Goal: Transaction & Acquisition: Purchase product/service

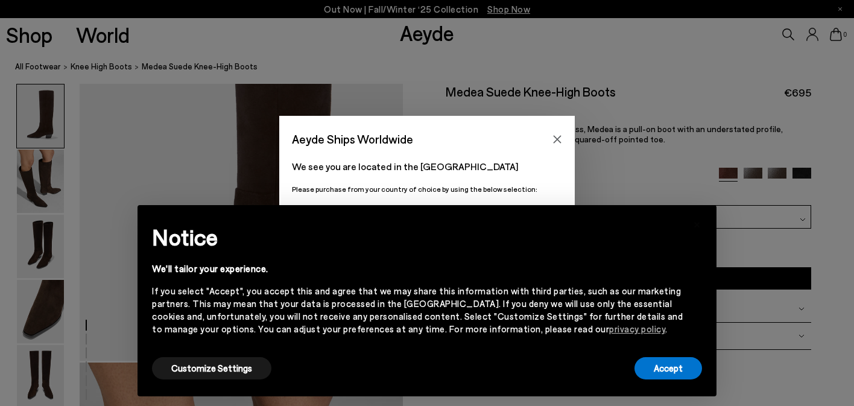
scroll to position [154, 0]
click at [687, 361] on button "Accept" at bounding box center [668, 368] width 68 height 22
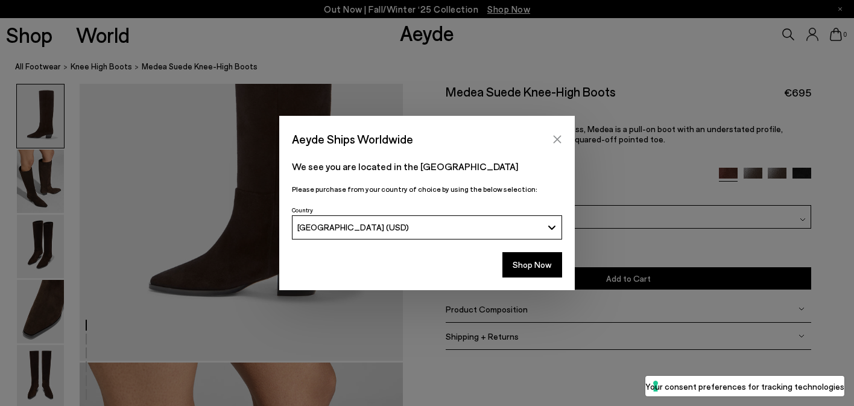
click at [556, 137] on icon "Close" at bounding box center [557, 139] width 8 height 8
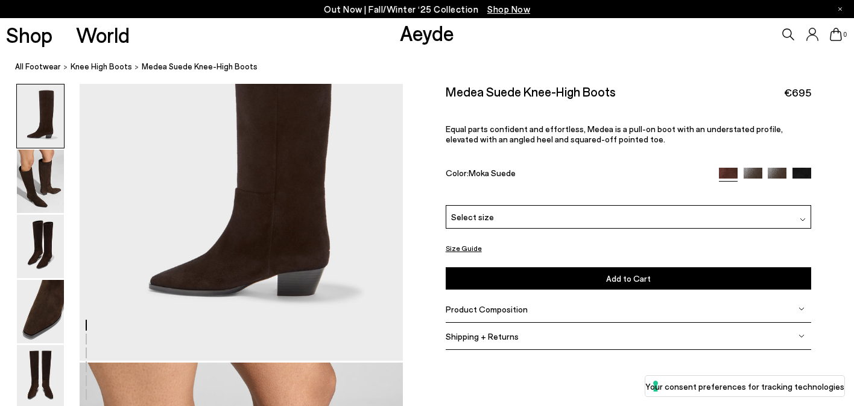
click at [779, 169] on img at bounding box center [776, 177] width 19 height 19
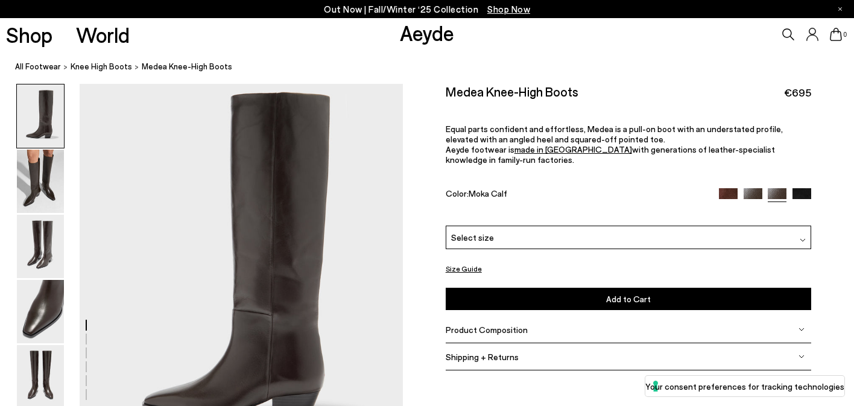
scroll to position [63, 0]
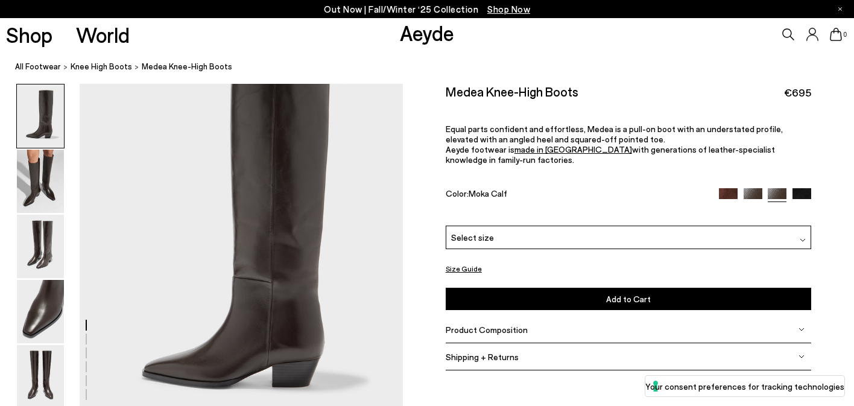
click at [756, 188] on img at bounding box center [752, 197] width 19 height 19
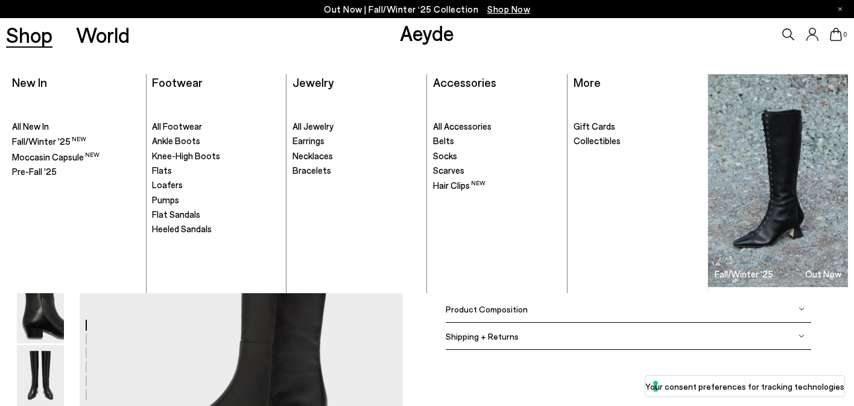
click at [32, 39] on link "Shop" at bounding box center [29, 34] width 46 height 21
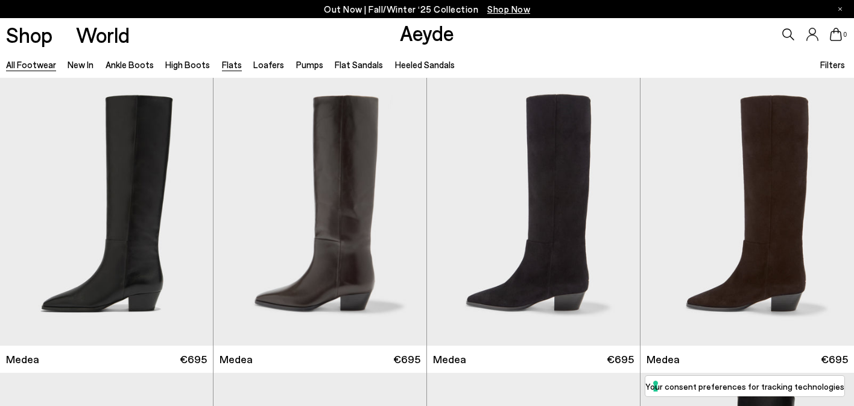
click at [228, 63] on link "Flats" at bounding box center [232, 64] width 20 height 11
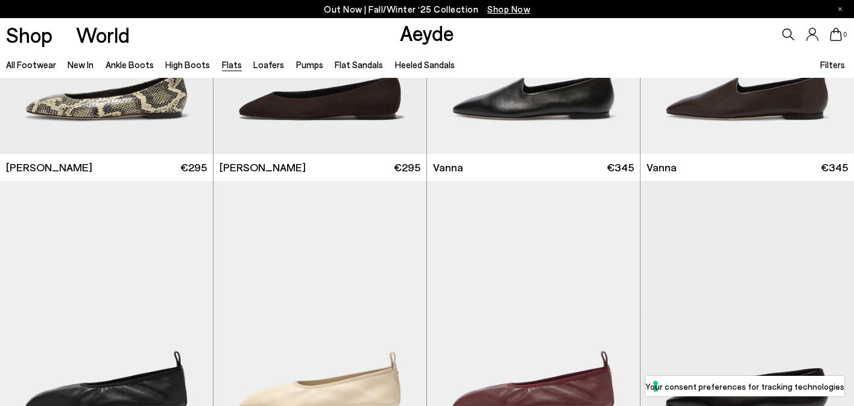
scroll to position [714, 0]
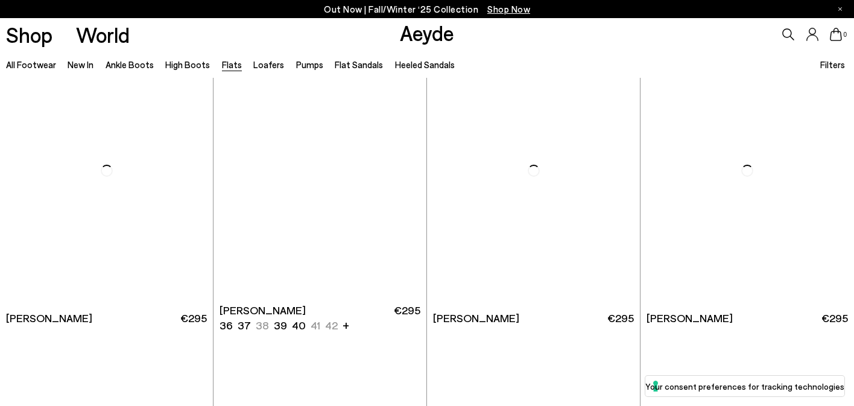
scroll to position [2989, 0]
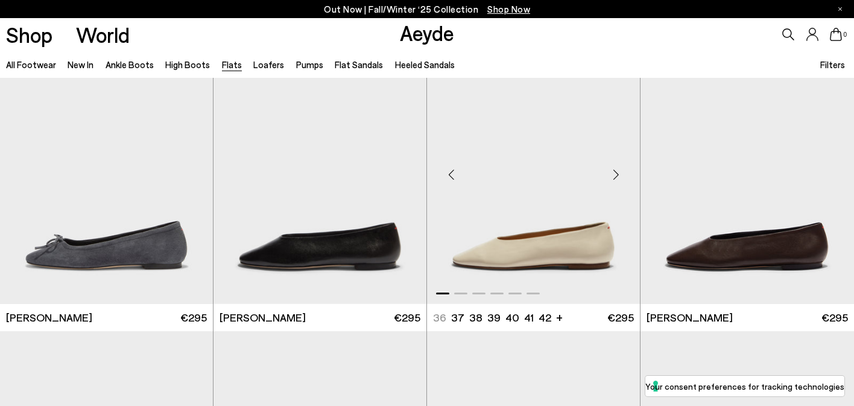
click at [617, 175] on div "Next slide" at bounding box center [615, 175] width 36 height 36
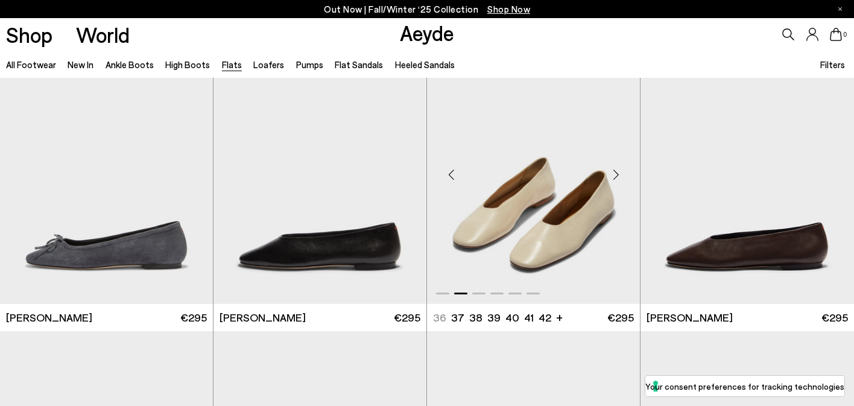
click at [617, 175] on div "Next slide" at bounding box center [615, 175] width 36 height 36
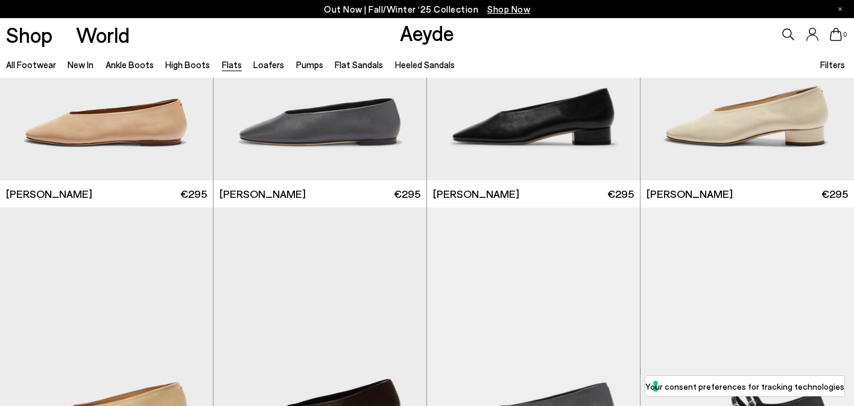
scroll to position [3704, 0]
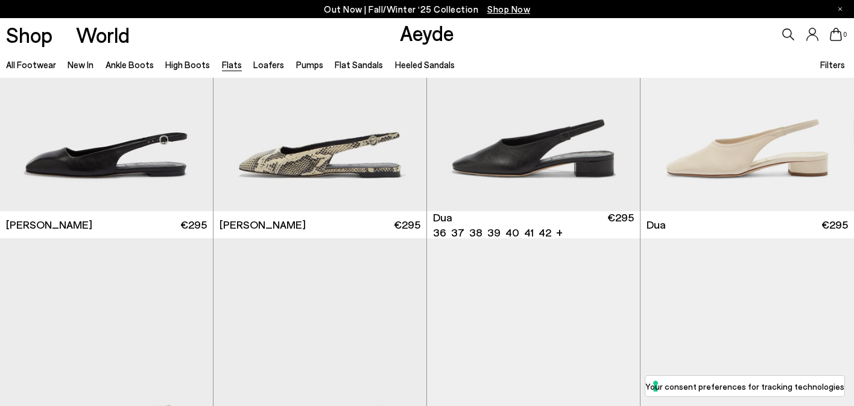
scroll to position [4555, 0]
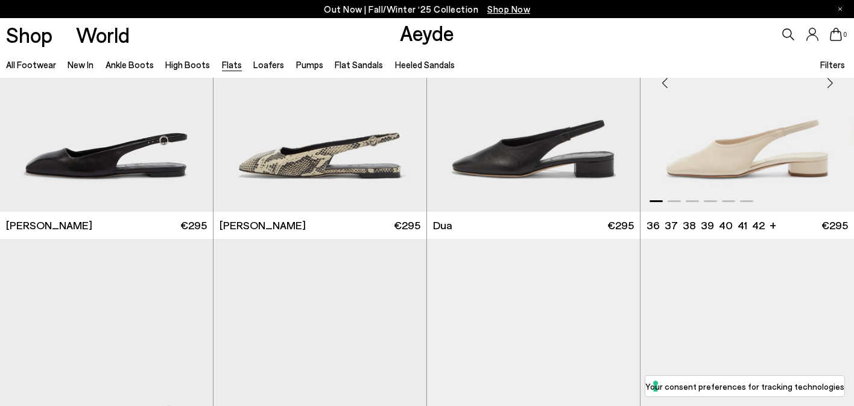
click at [826, 81] on div "Next slide" at bounding box center [829, 83] width 36 height 36
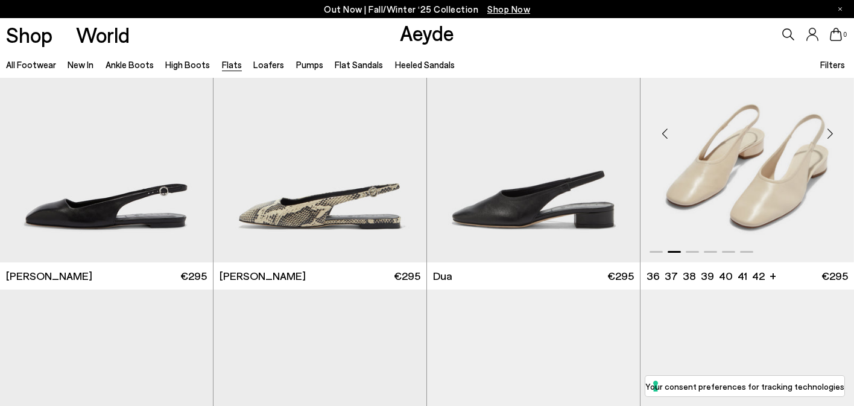
scroll to position [4505, 0]
click at [826, 136] on div "Next slide" at bounding box center [829, 133] width 36 height 36
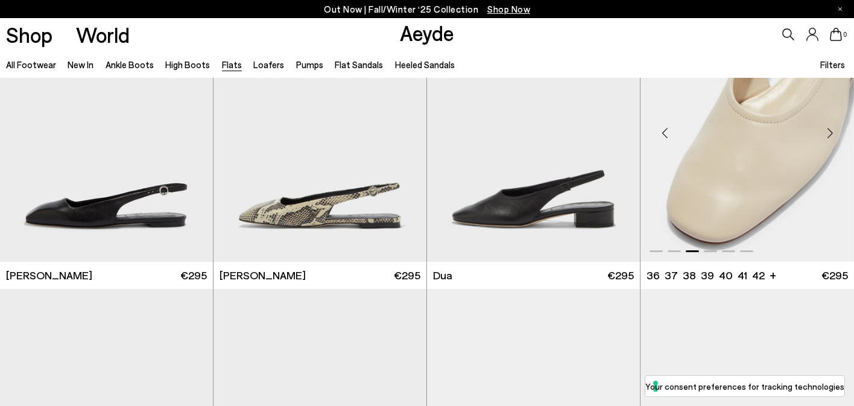
click at [826, 136] on div "Next slide" at bounding box center [829, 133] width 36 height 36
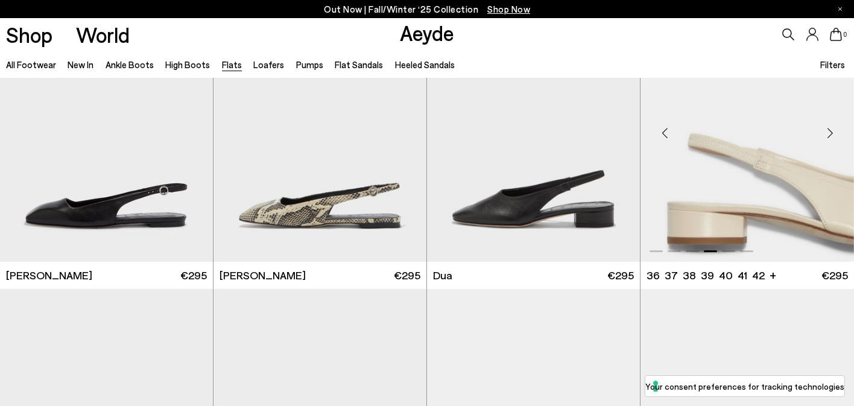
click at [826, 136] on div "Next slide" at bounding box center [829, 133] width 36 height 36
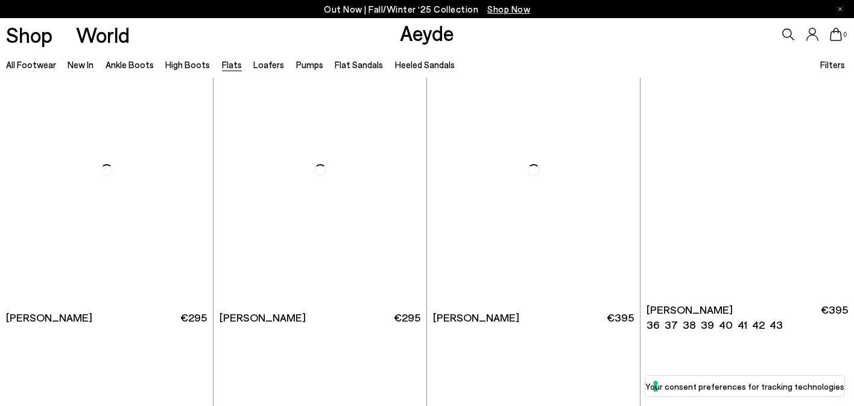
scroll to position [5643, 0]
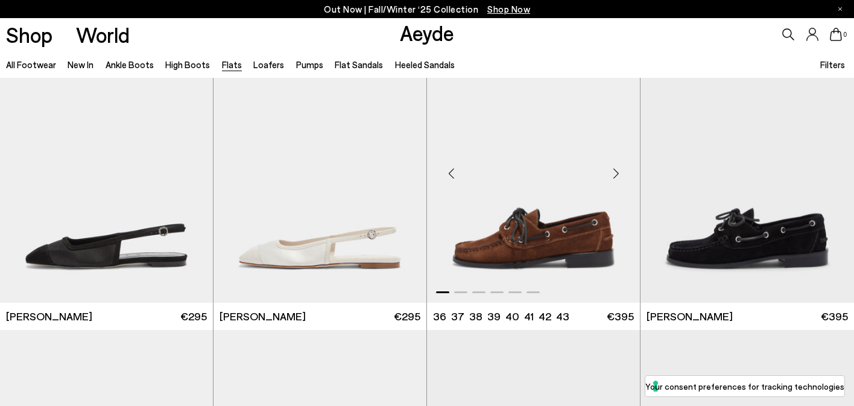
click at [617, 169] on div "Next slide" at bounding box center [615, 174] width 36 height 36
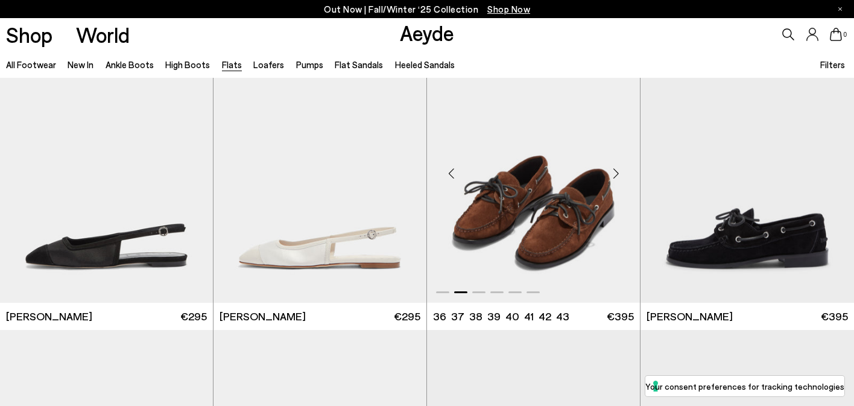
click at [617, 169] on div "Next slide" at bounding box center [615, 174] width 36 height 36
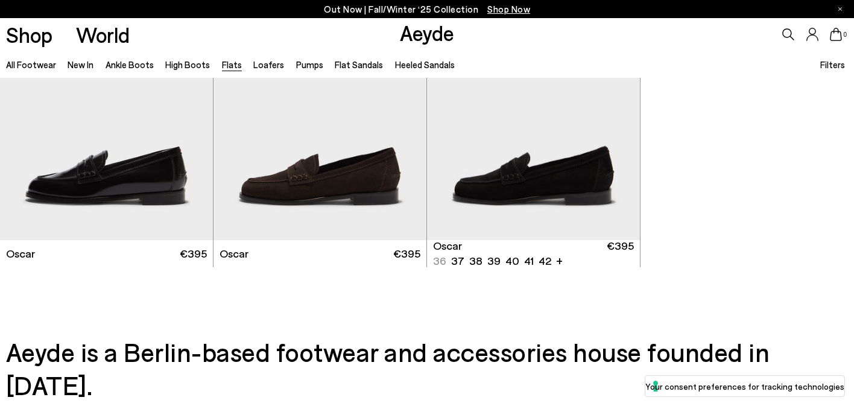
scroll to position [6283, 0]
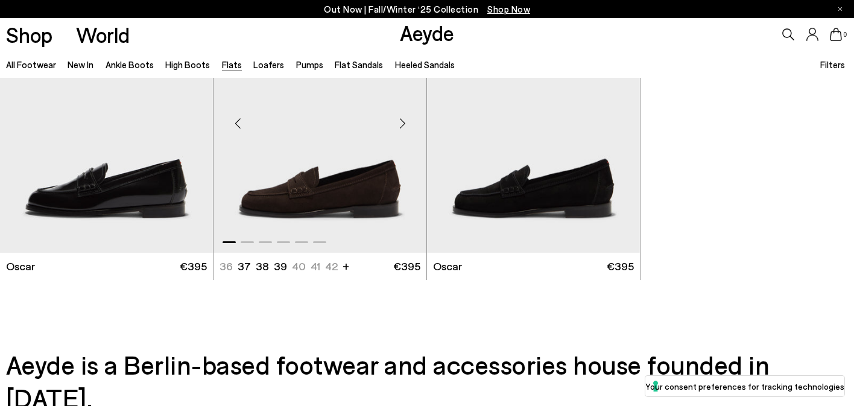
click at [401, 126] on div "Next slide" at bounding box center [402, 124] width 36 height 36
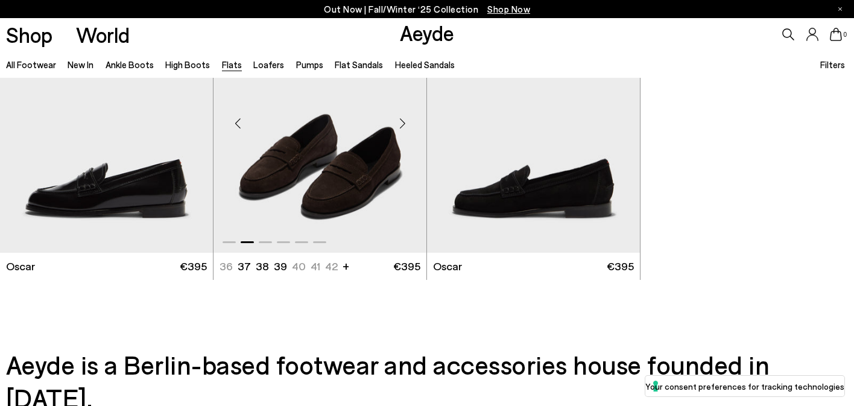
click at [401, 126] on div "Next slide" at bounding box center [402, 124] width 36 height 36
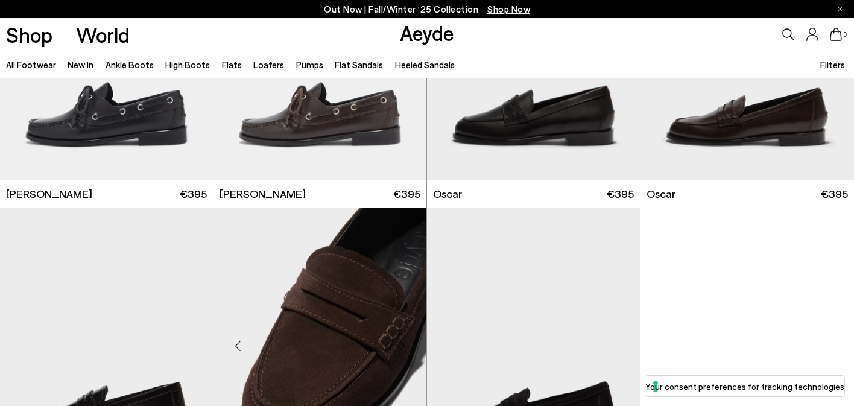
scroll to position [6061, 0]
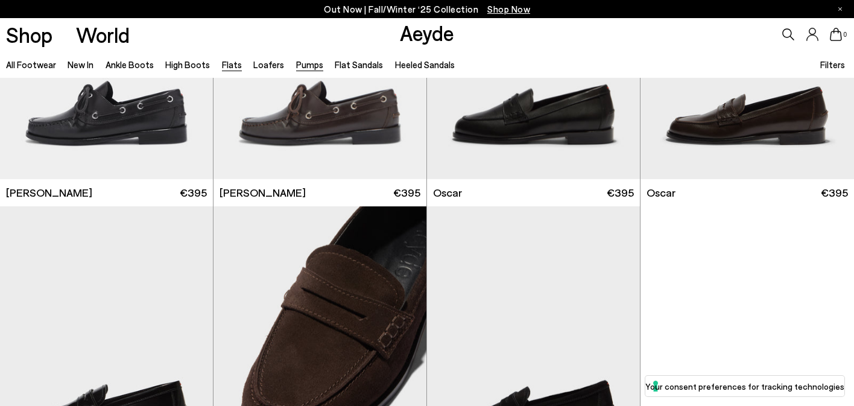
click at [296, 63] on link "Pumps" at bounding box center [309, 64] width 27 height 11
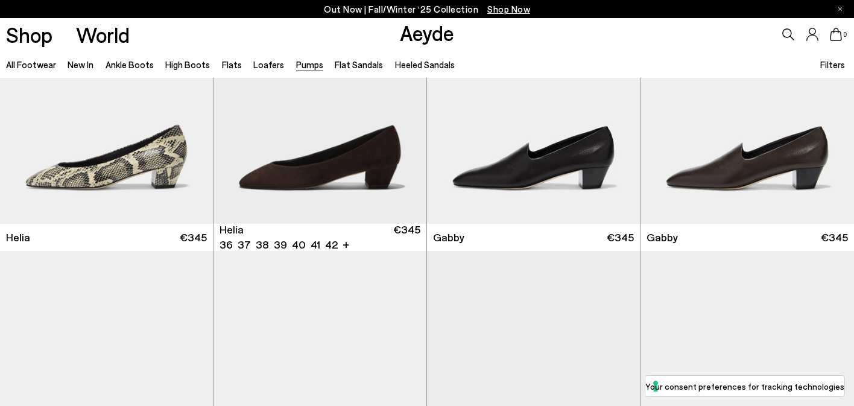
scroll to position [1007, 0]
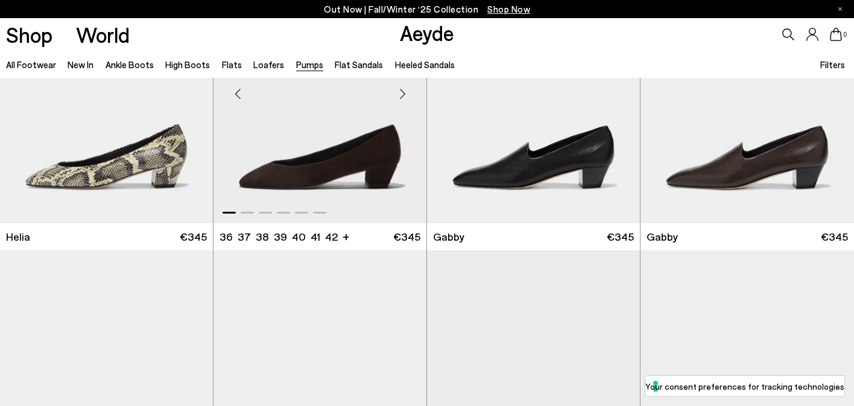
click at [402, 96] on div "Next slide" at bounding box center [402, 94] width 36 height 36
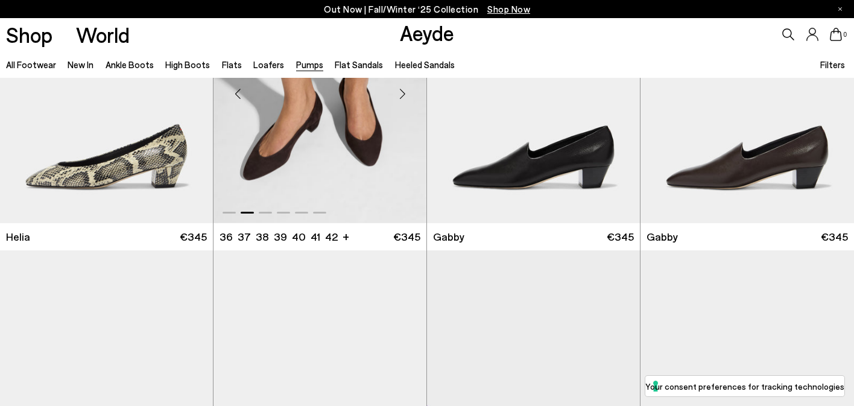
click at [339, 142] on img "2 / 6" at bounding box center [319, 89] width 213 height 268
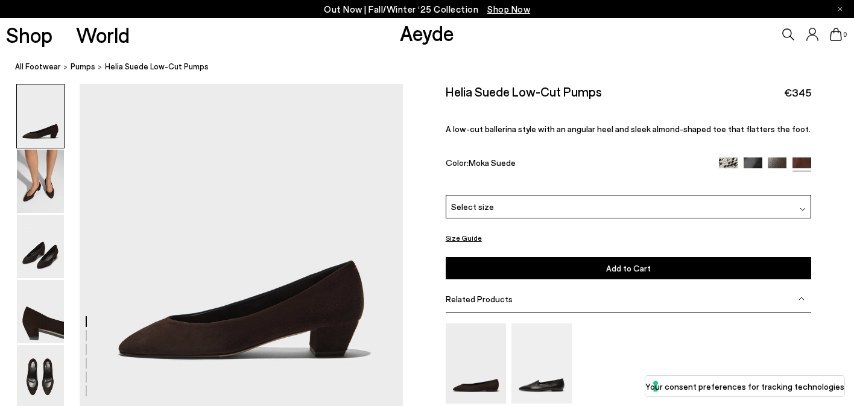
click at [502, 202] on div "Select size" at bounding box center [628, 207] width 365 height 24
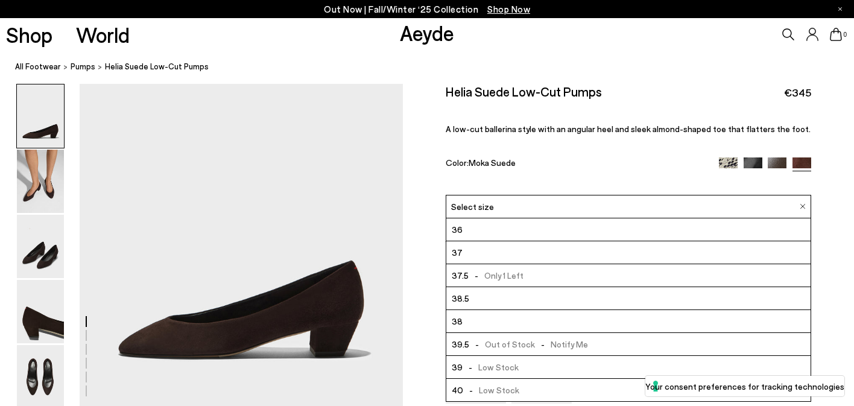
click at [415, 282] on div "Size Guide Shoes Belt Fit: For those in between sizes or with narrow feet, —rec…" at bounding box center [628, 309] width 451 height 450
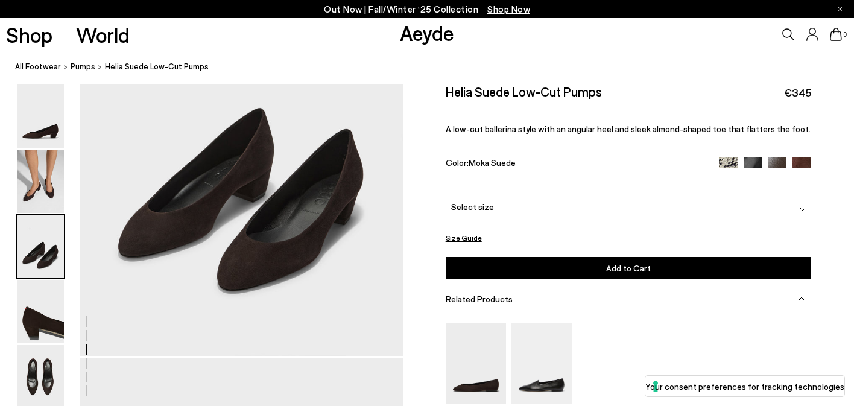
scroll to position [973, 0]
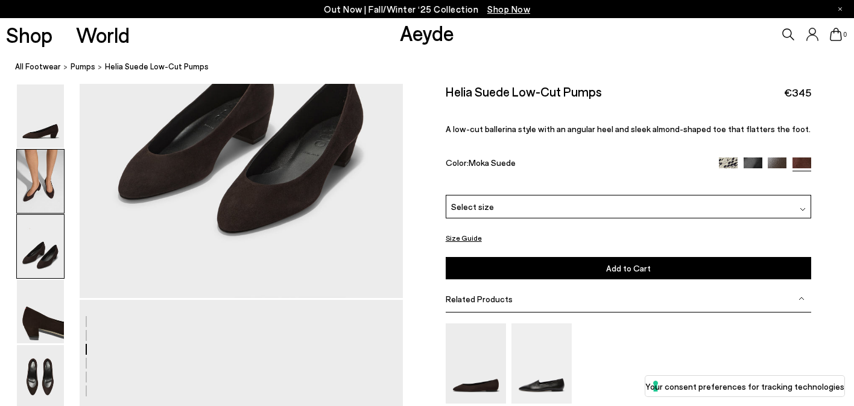
click at [43, 185] on img at bounding box center [40, 181] width 47 height 63
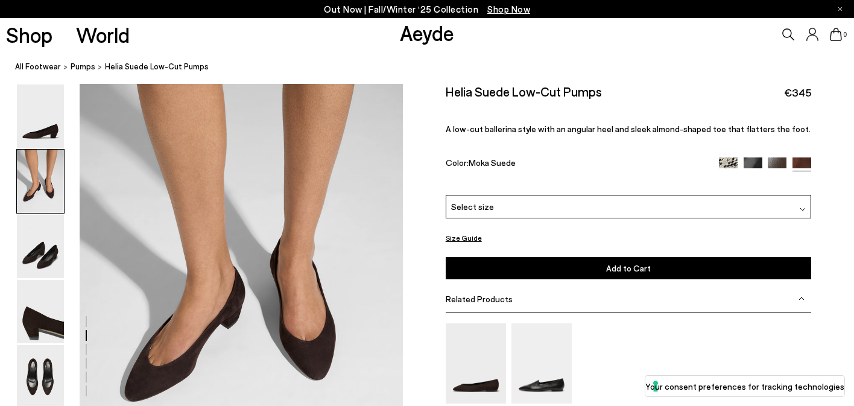
scroll to position [398, 0]
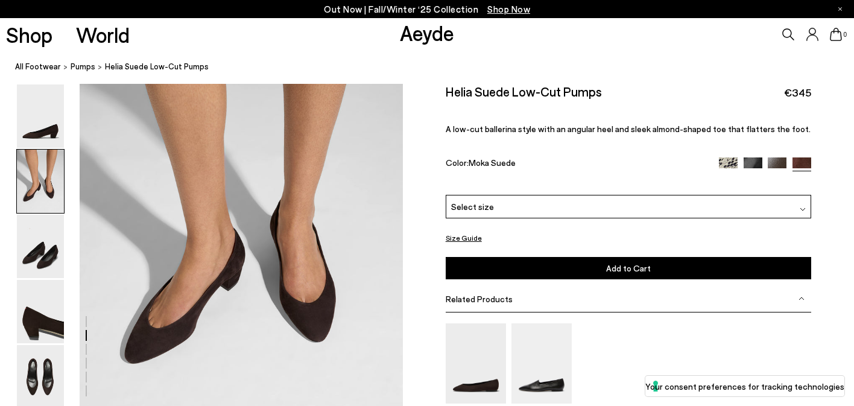
click at [536, 209] on div "Select size" at bounding box center [628, 207] width 365 height 24
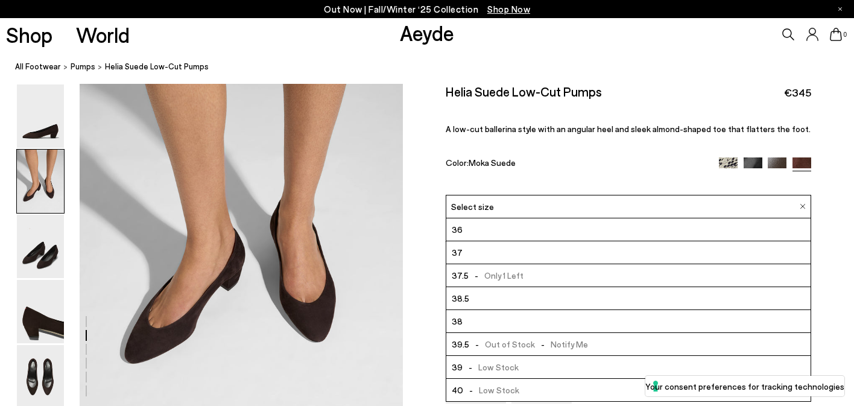
click at [491, 273] on span "- Only 1 Left" at bounding box center [495, 275] width 55 height 15
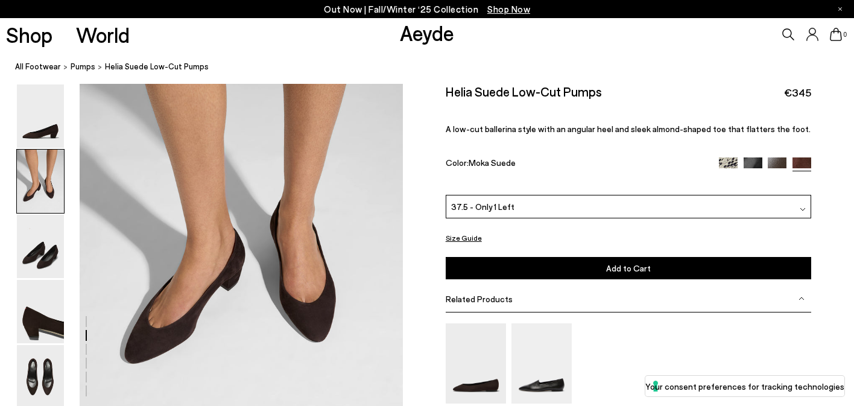
click at [531, 265] on button "Add to Cart Select a Size First" at bounding box center [628, 268] width 365 height 22
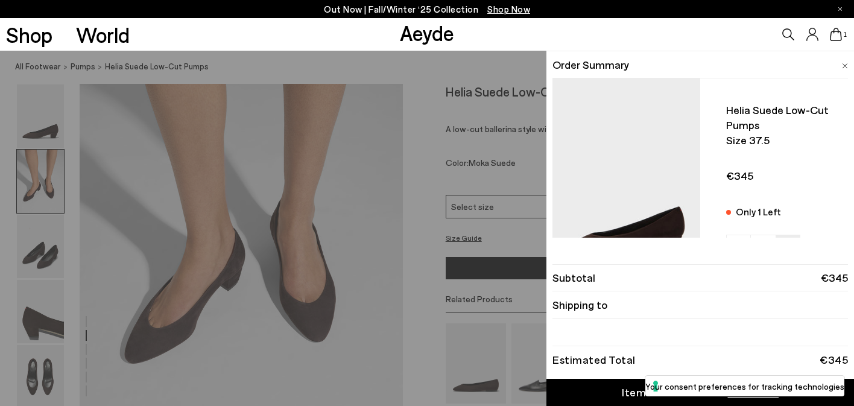
click at [843, 65] on img at bounding box center [845, 65] width 6 height 5
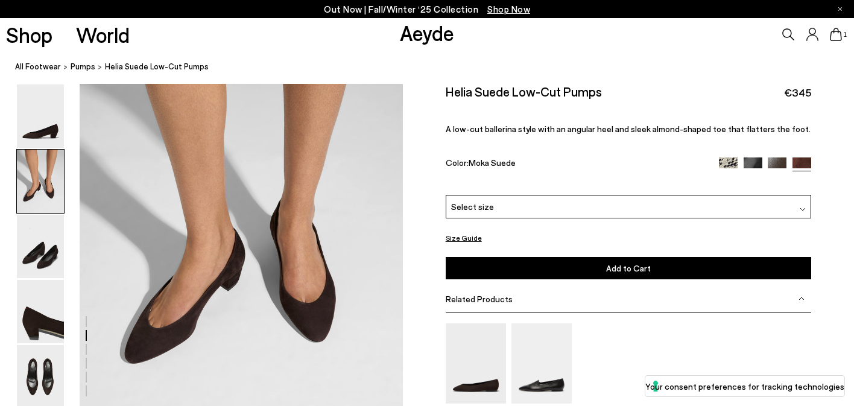
click at [520, 201] on div "Select size" at bounding box center [628, 207] width 365 height 24
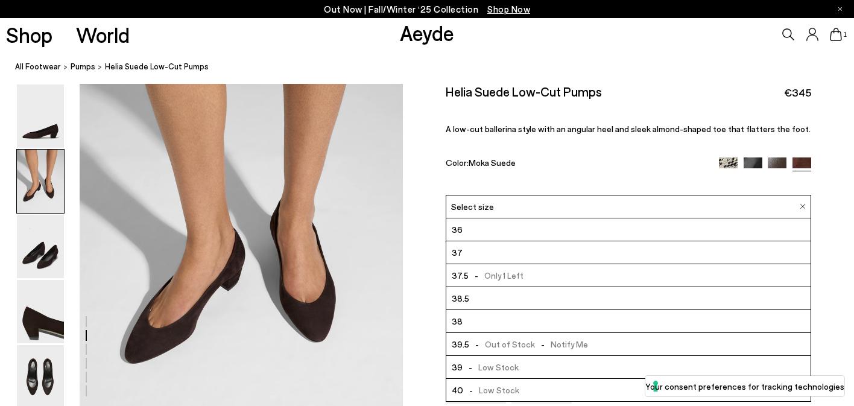
click at [778, 160] on img at bounding box center [776, 166] width 19 height 19
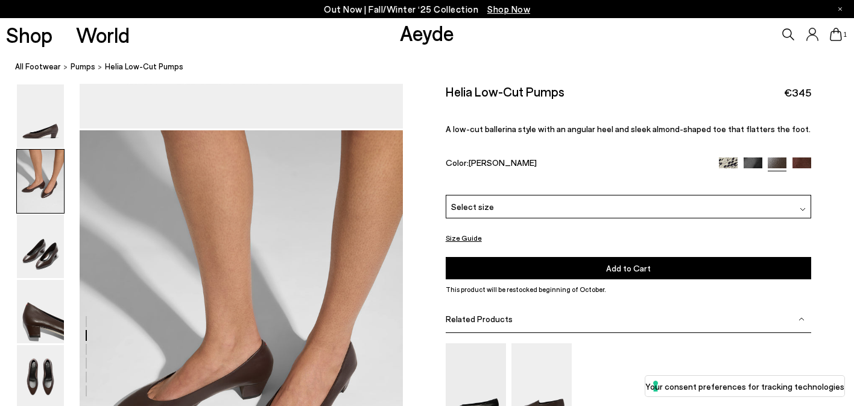
scroll to position [429, 0]
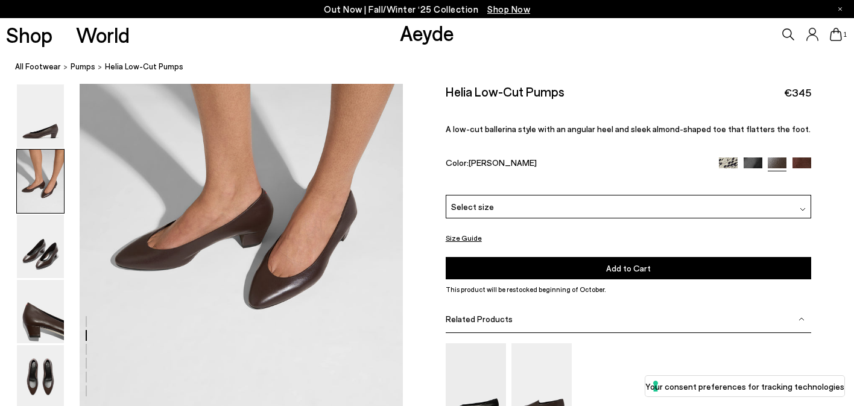
click at [733, 159] on img at bounding box center [728, 166] width 19 height 19
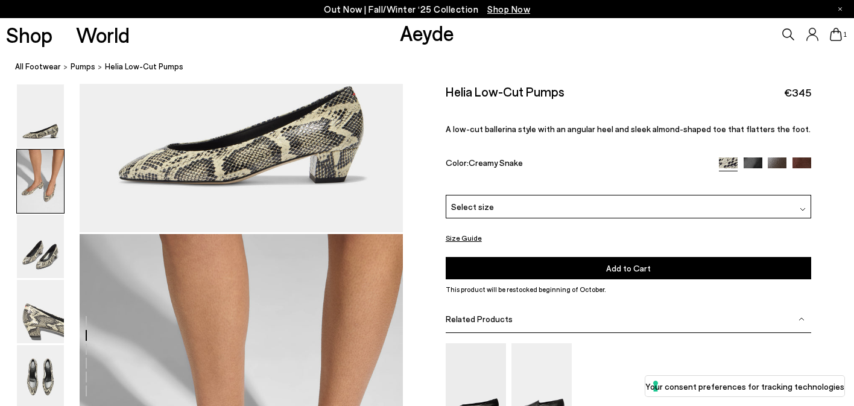
scroll to position [430, 0]
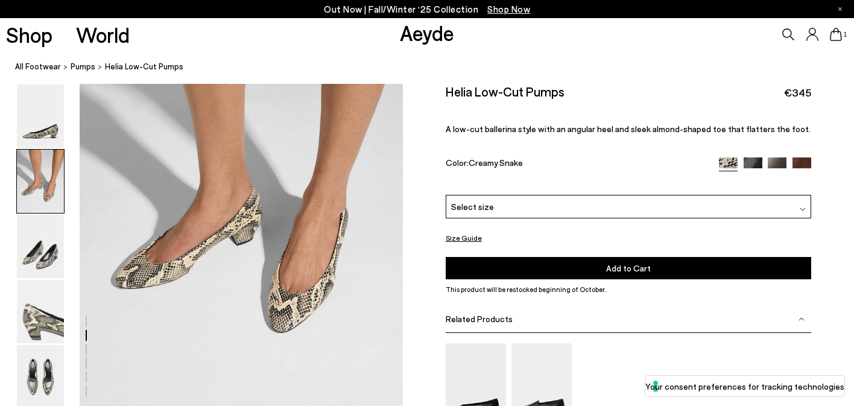
click at [516, 6] on span "Shop Now" at bounding box center [508, 9] width 43 height 11
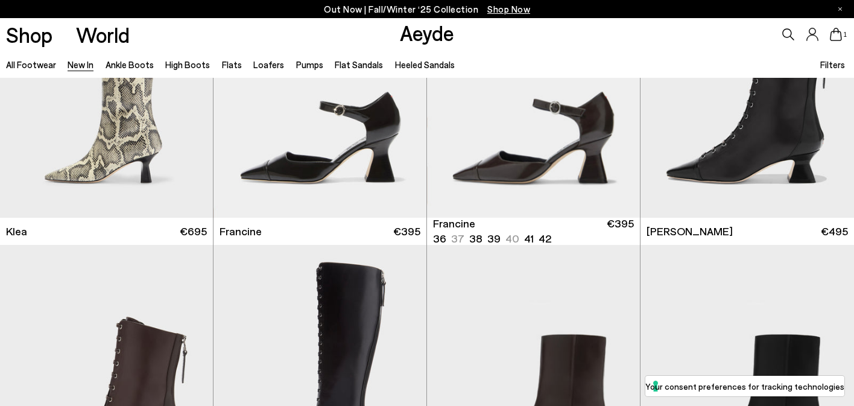
scroll to position [1308, 0]
